Goal: Task Accomplishment & Management: Manage account settings

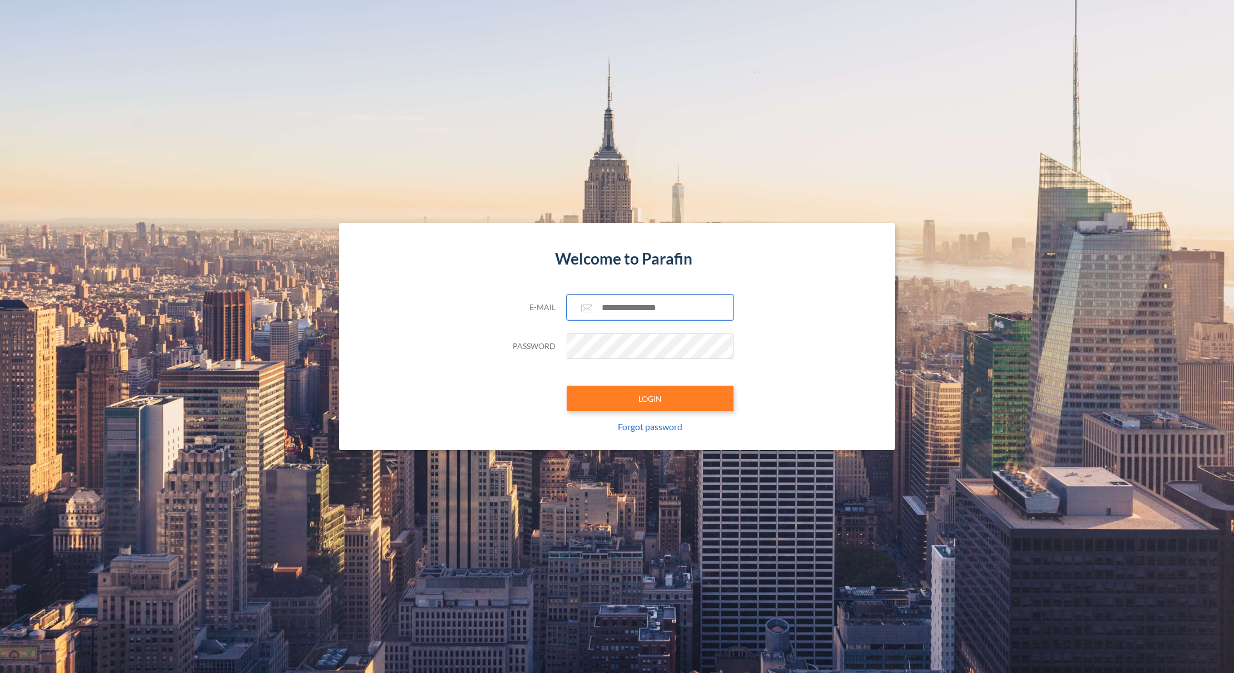
click at [615, 303] on input "text" at bounding box center [650, 308] width 167 height 26
paste input "**********"
type input "**********"
click at [628, 393] on button "LOGIN" at bounding box center [650, 399] width 167 height 26
